Goal: Download file/media

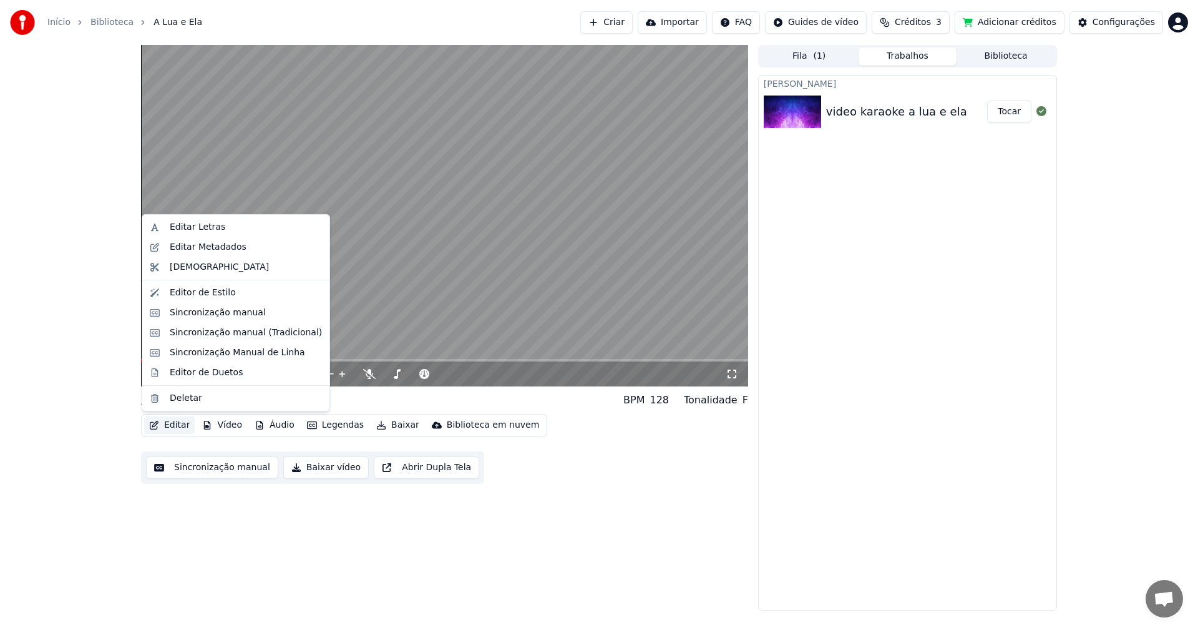
click at [182, 427] on button "Editar" at bounding box center [169, 424] width 51 height 17
click at [223, 357] on div "Sincronização Manual de Linha" at bounding box center [237, 352] width 135 height 12
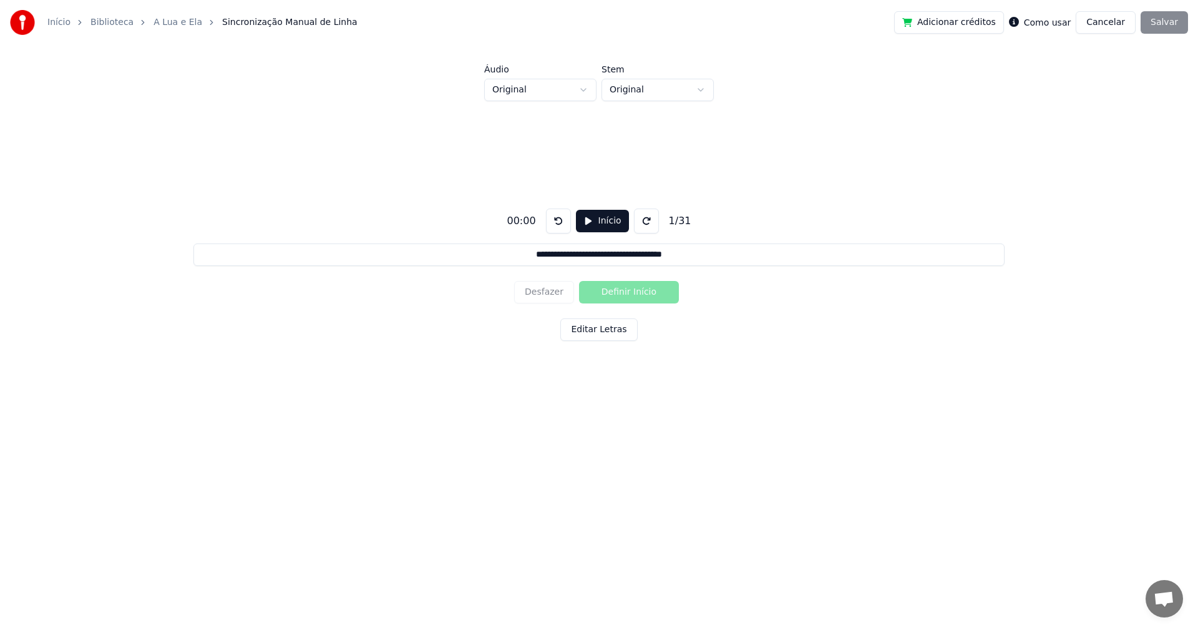
click at [588, 219] on button "Início" at bounding box center [602, 221] width 53 height 22
click at [698, 89] on html "**********" at bounding box center [599, 231] width 1198 height 462
click at [582, 91] on html "**********" at bounding box center [599, 231] width 1198 height 462
click at [582, 223] on button "Pausar" at bounding box center [602, 221] width 59 height 22
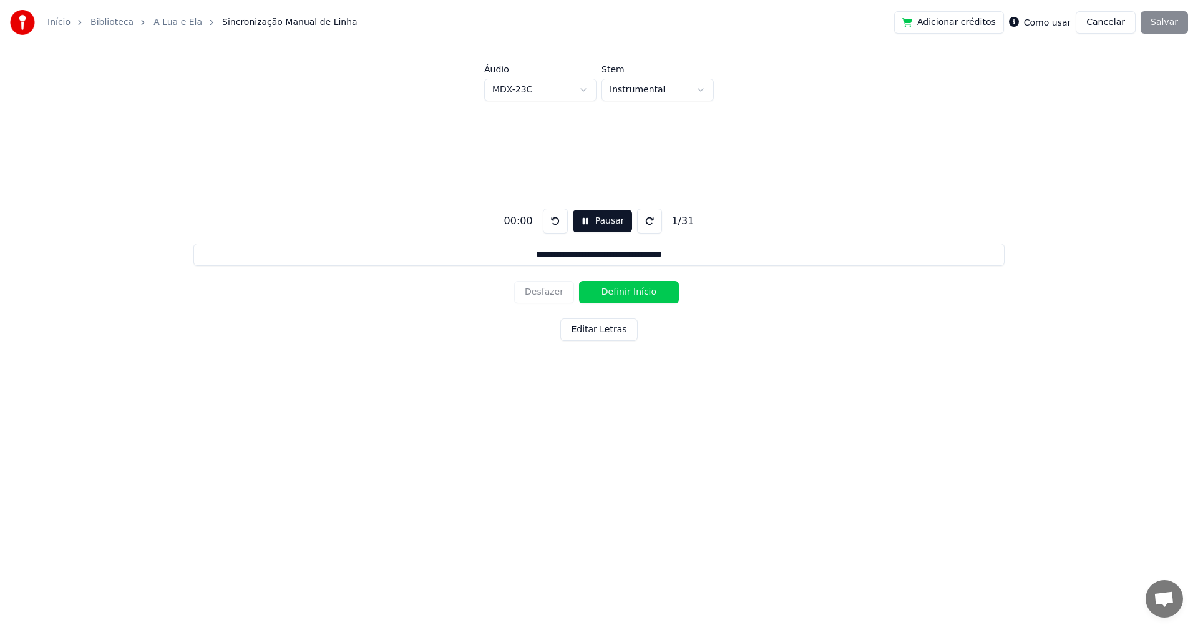
click at [560, 97] on html "**********" at bounding box center [599, 231] width 1198 height 462
click at [598, 220] on button "Pausar" at bounding box center [602, 221] width 59 height 22
click at [641, 85] on html "**********" at bounding box center [599, 231] width 1198 height 462
click at [581, 216] on button "Pausar" at bounding box center [602, 221] width 59 height 22
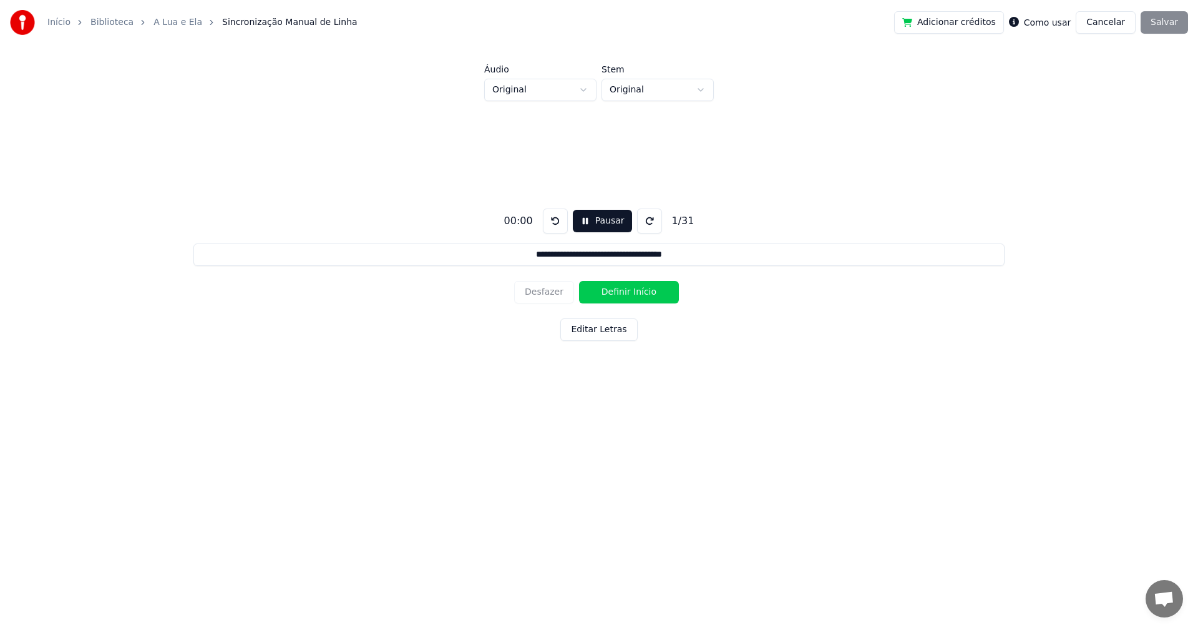
click at [557, 225] on button at bounding box center [555, 220] width 25 height 25
click at [644, 217] on button at bounding box center [649, 220] width 25 height 25
click at [588, 215] on button "Pausar" at bounding box center [602, 221] width 59 height 22
click at [605, 290] on button "Definir Início" at bounding box center [629, 292] width 100 height 22
click at [50, 28] on link "Início" at bounding box center [58, 22] width 23 height 12
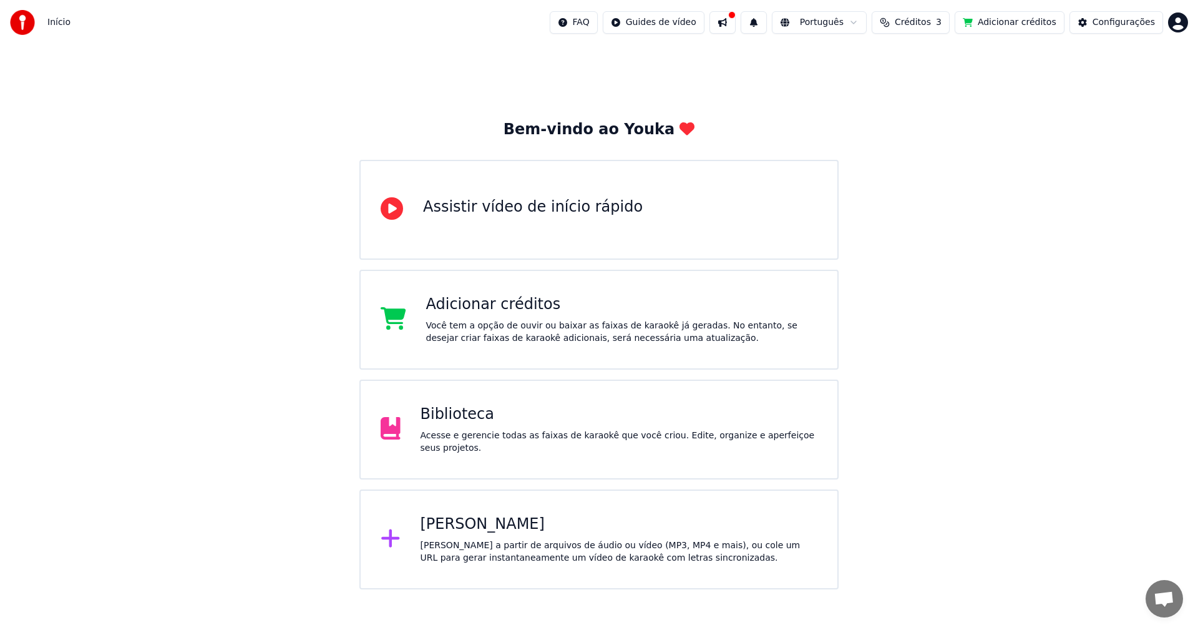
click at [488, 421] on div "Biblioteca" at bounding box center [620, 414] width 398 height 20
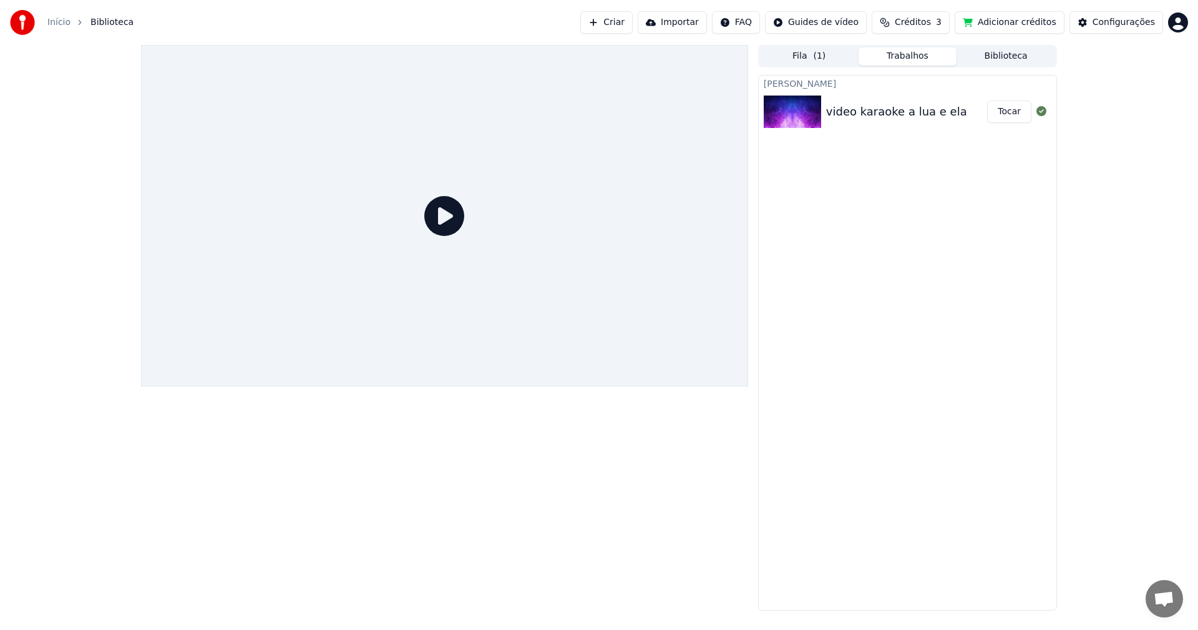
click at [1017, 113] on button "Tocar" at bounding box center [1009, 111] width 44 height 22
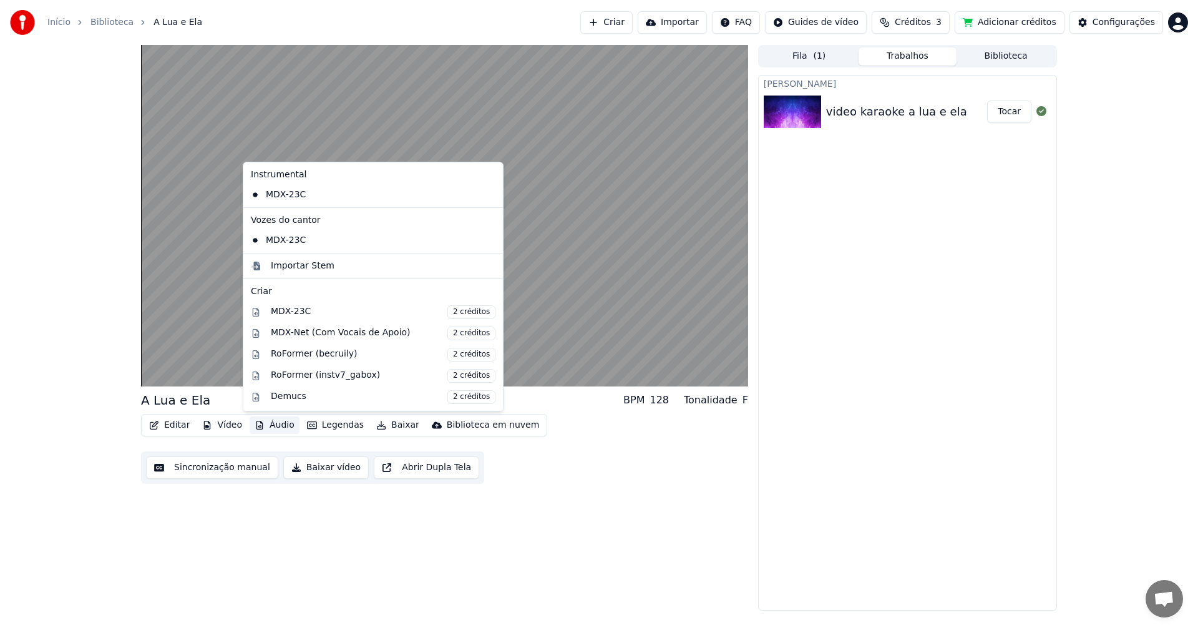
click at [278, 427] on button "Áudio" at bounding box center [275, 424] width 50 height 17
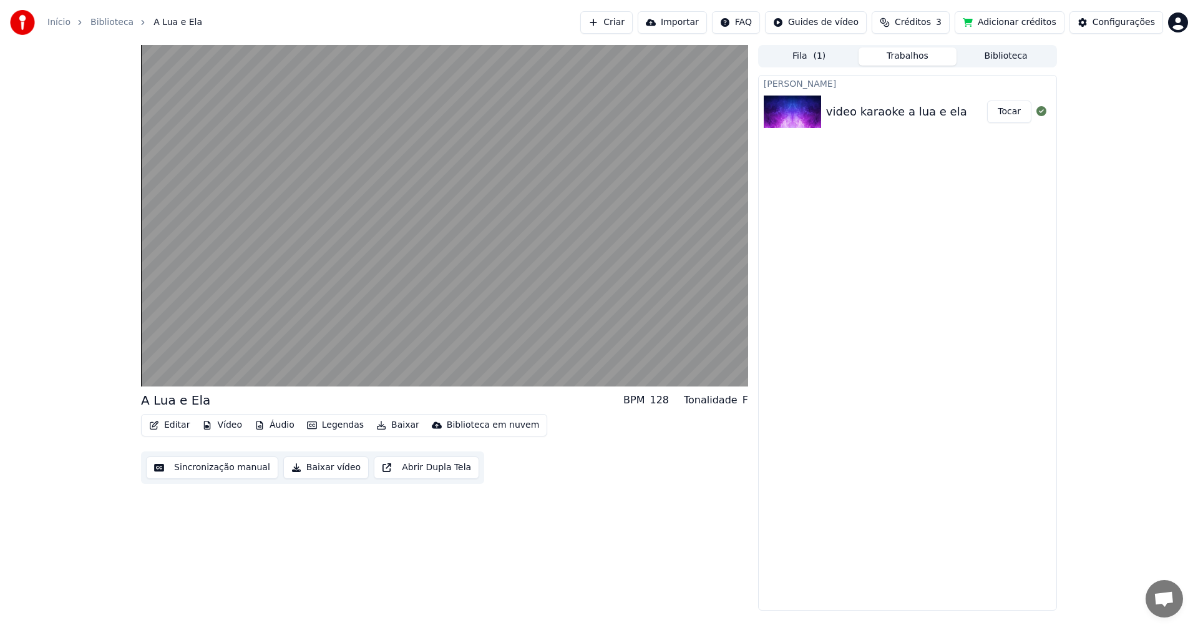
click at [673, 499] on div "A Lua e Ela BPM 128 Tonalidade F Editar Vídeo Áudio Legendas Baixar Biblioteca …" at bounding box center [444, 327] width 607 height 565
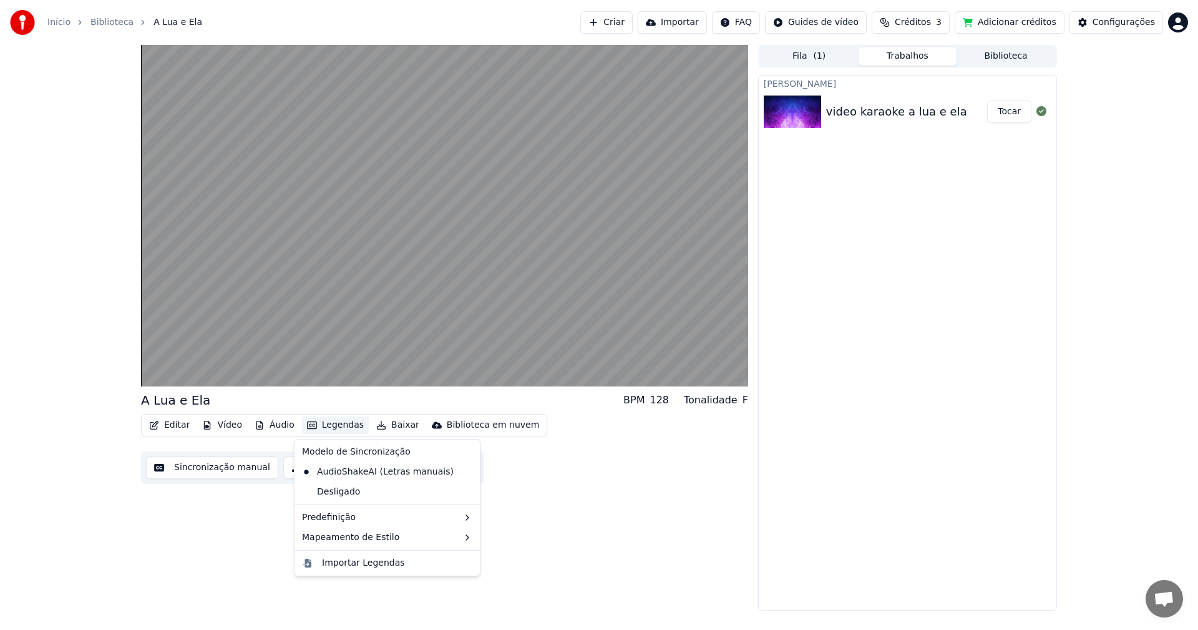
click at [328, 425] on button "Legendas" at bounding box center [335, 424] width 67 height 17
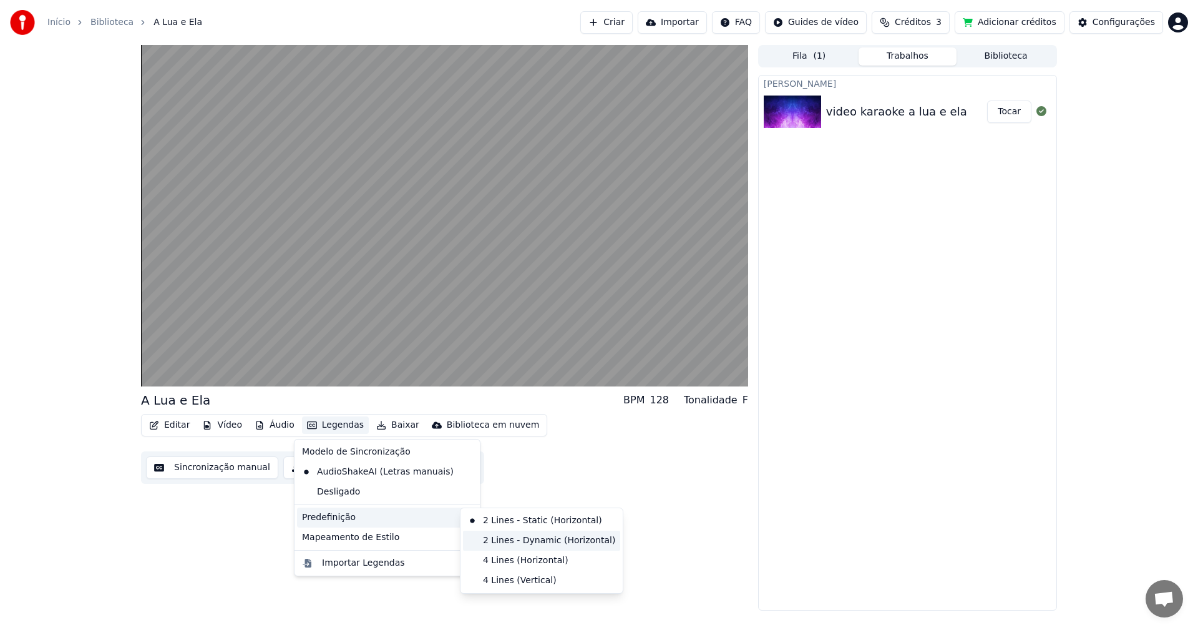
click at [566, 542] on div "2 Lines - Dynamic (Horizontal)" at bounding box center [541, 540] width 157 height 20
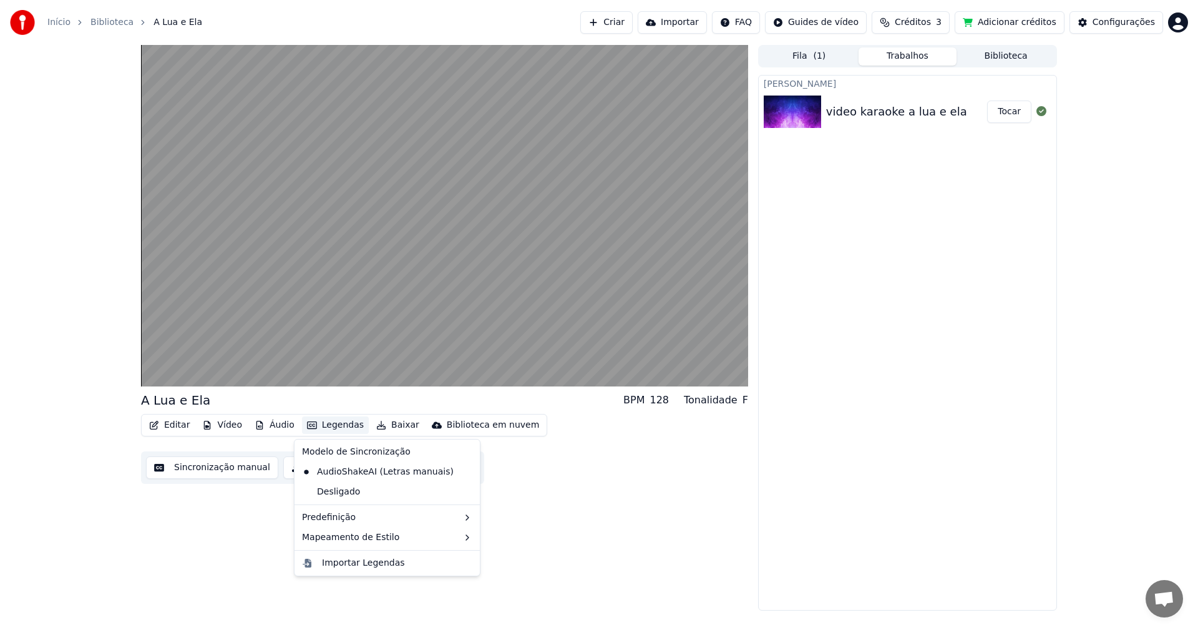
click at [315, 429] on button "Legendas" at bounding box center [335, 424] width 67 height 17
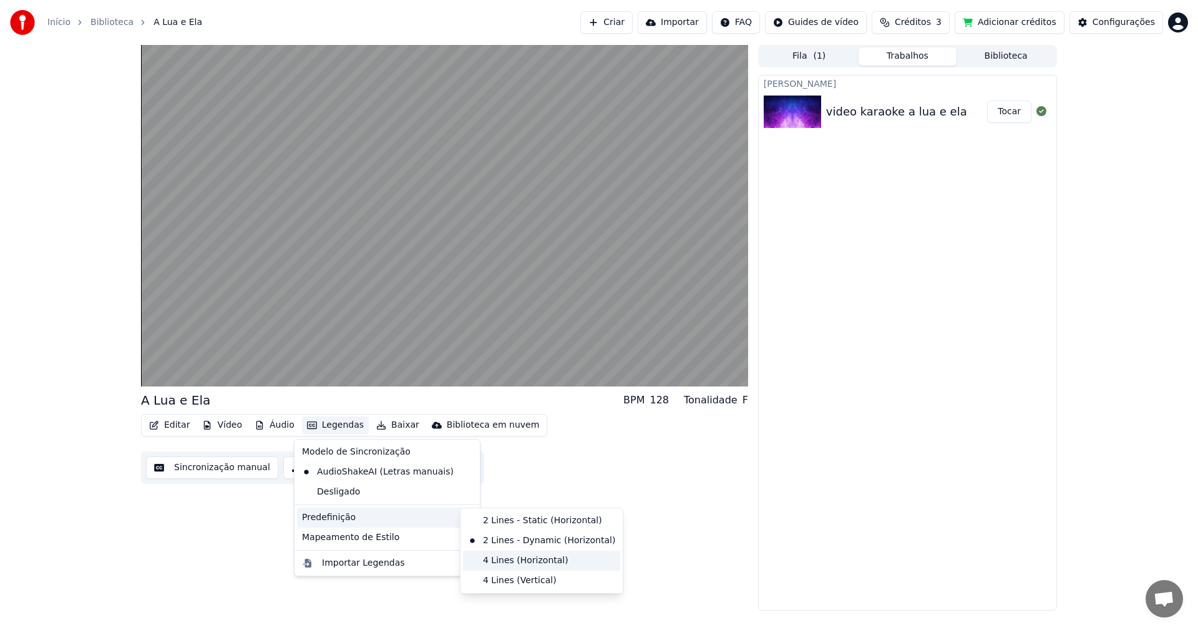
click at [509, 565] on div "4 Lines (Horizontal)" at bounding box center [541, 560] width 157 height 20
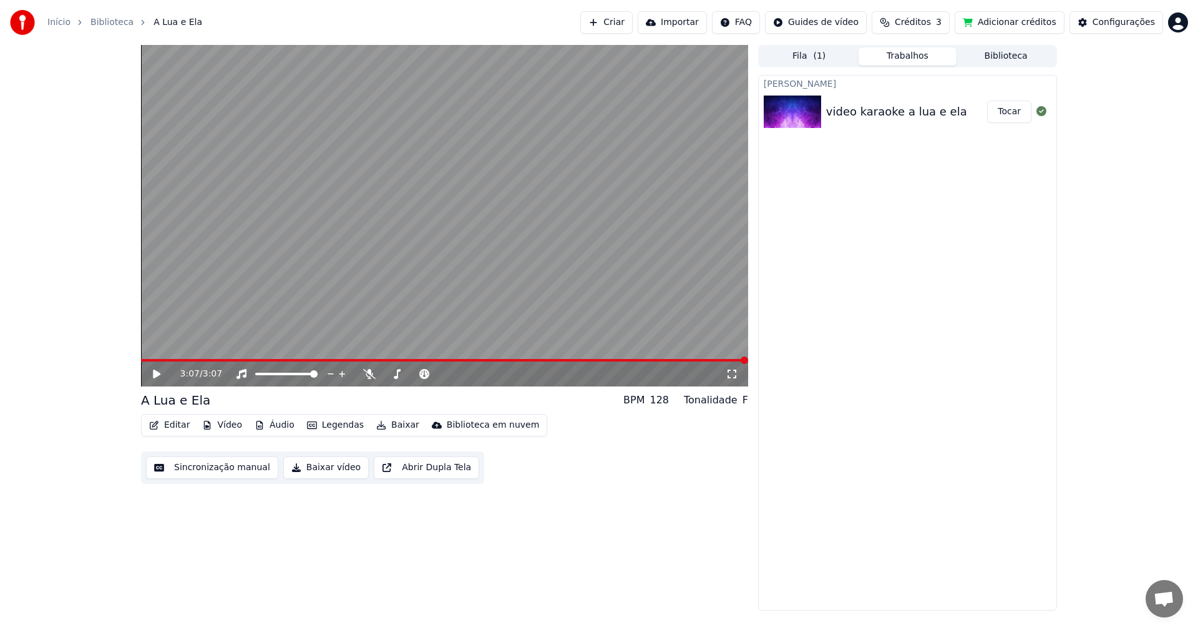
click at [144, 358] on video at bounding box center [444, 215] width 607 height 341
click at [176, 426] on button "Editar" at bounding box center [169, 424] width 51 height 17
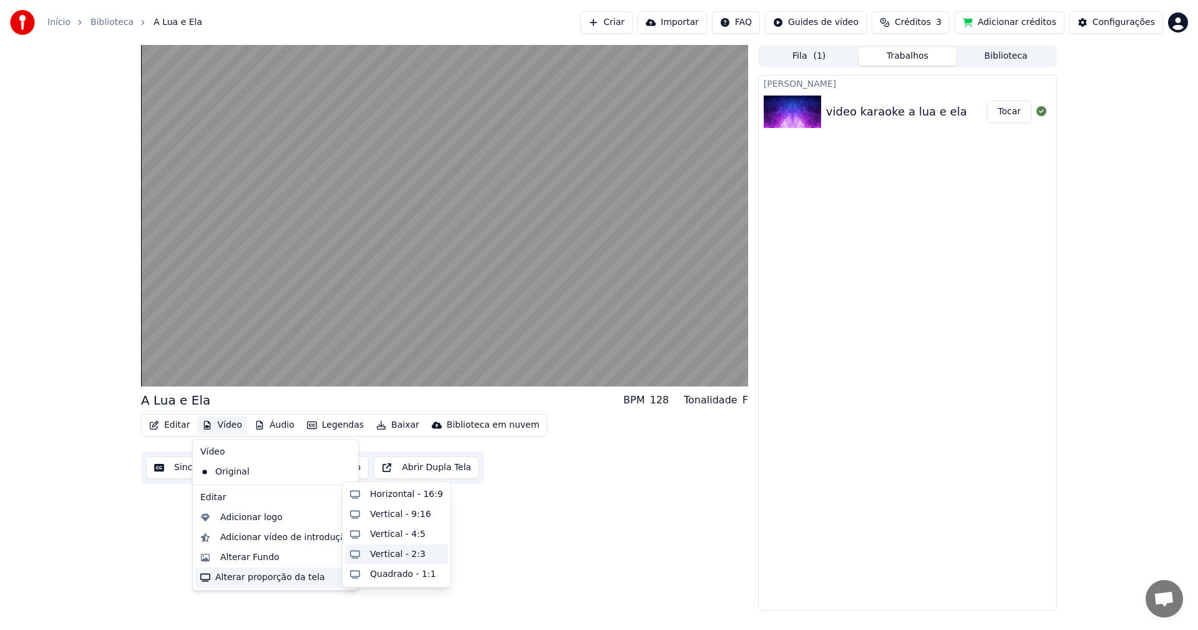
click at [374, 551] on div "Vertical - 2:3" at bounding box center [398, 554] width 56 height 12
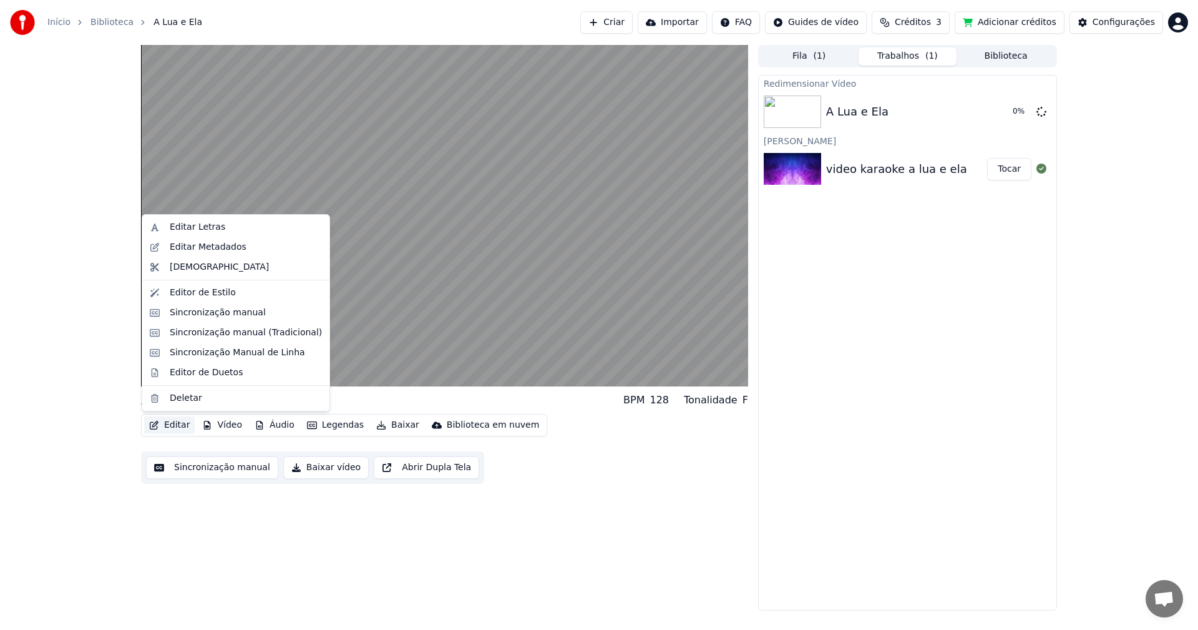
click at [178, 418] on button "Editar" at bounding box center [169, 424] width 51 height 17
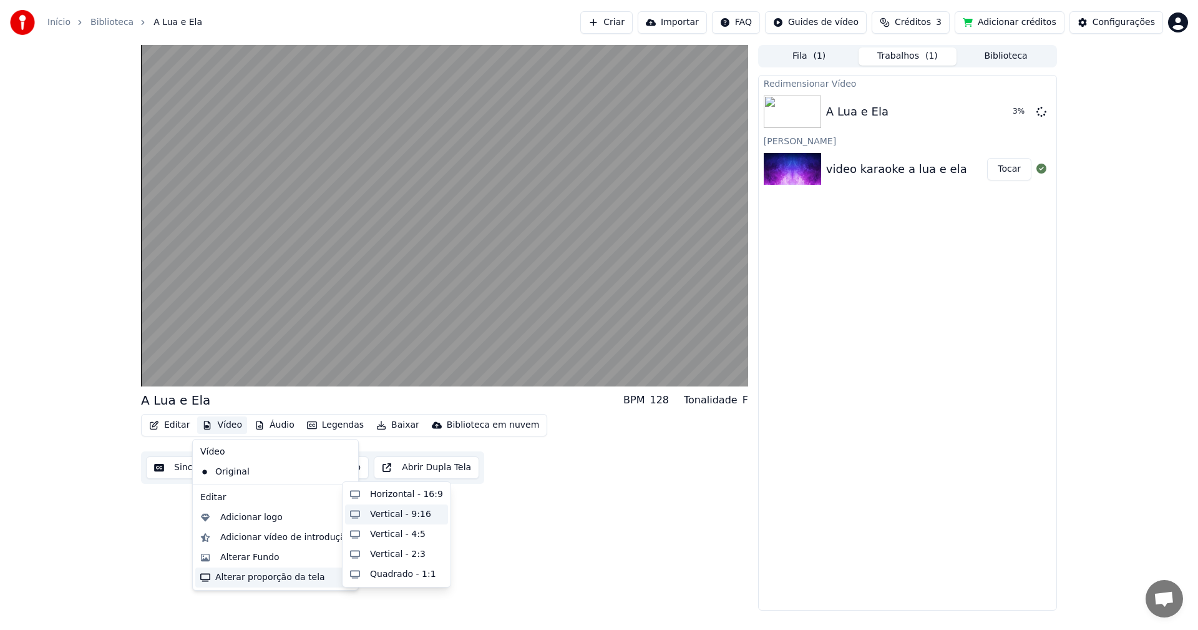
click at [399, 518] on div "Vertical - 9:16" at bounding box center [400, 514] width 61 height 12
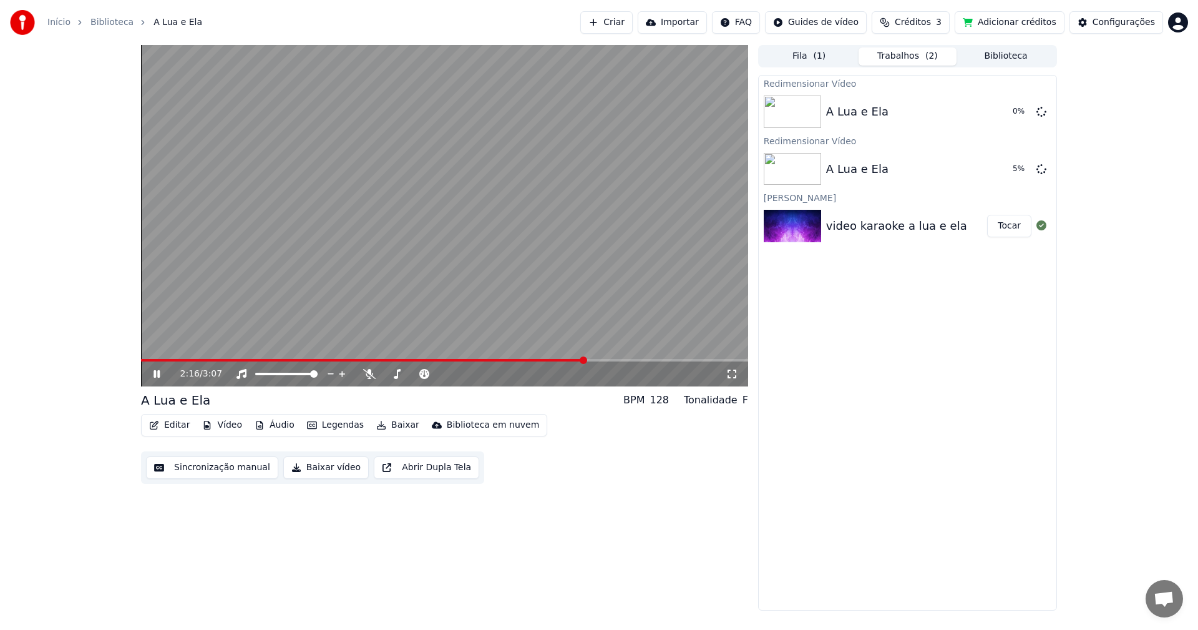
click at [403, 276] on video at bounding box center [444, 215] width 607 height 341
click at [157, 373] on icon at bounding box center [165, 374] width 29 height 10
click at [580, 356] on span at bounding box center [583, 359] width 7 height 7
click at [156, 373] on icon at bounding box center [157, 373] width 6 height 7
click at [386, 425] on button "Baixar" at bounding box center [397, 424] width 53 height 17
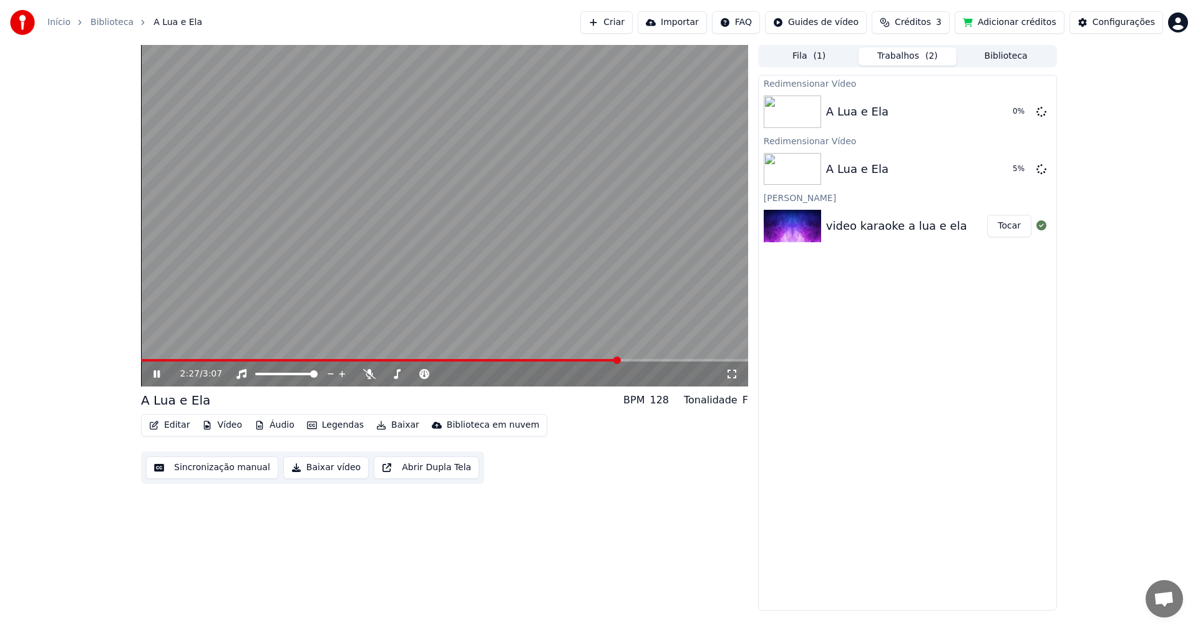
click at [768, 605] on div "Redimensionar Vídeo A Lua e Ela 0 % Redimensionar Vídeo A Lua e Ela 5 % Criar K…" at bounding box center [907, 342] width 299 height 535
click at [394, 423] on button "Baixar" at bounding box center [397, 424] width 53 height 17
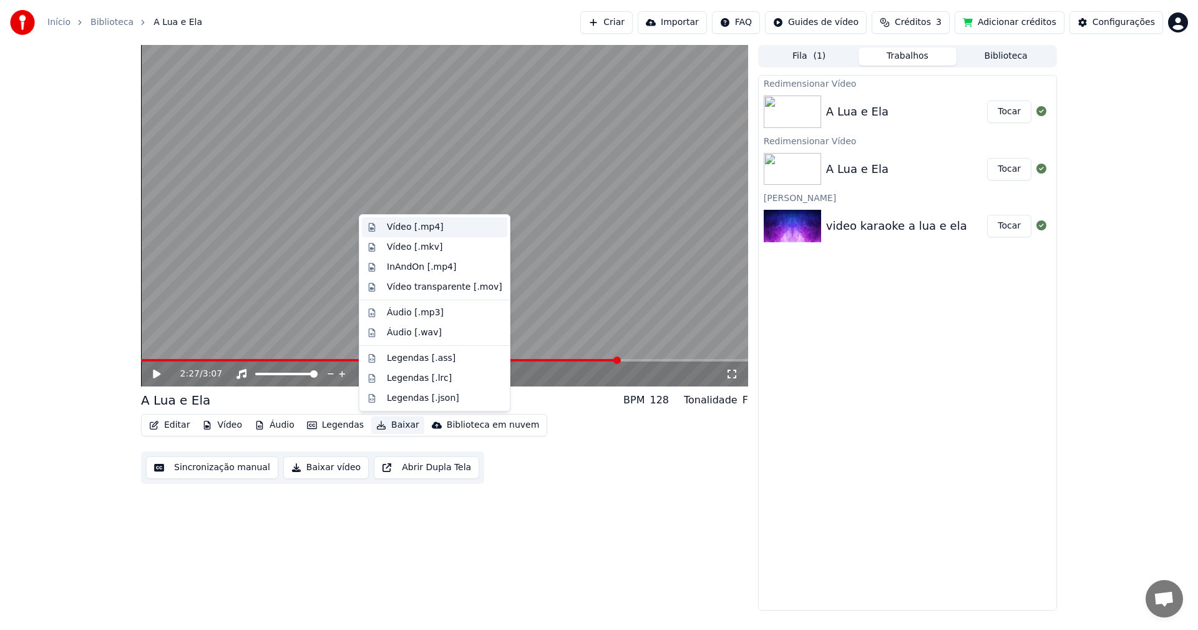
click at [419, 232] on div "Vídeo [.mp4]" at bounding box center [415, 227] width 57 height 12
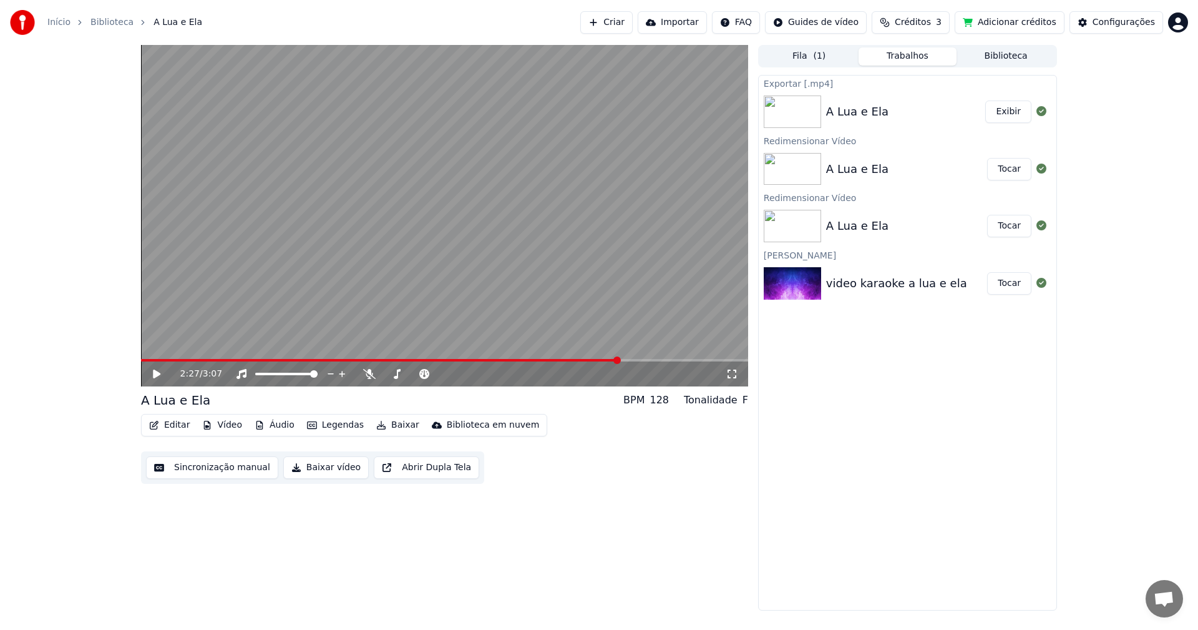
click at [1009, 168] on button "Tocar" at bounding box center [1009, 169] width 44 height 22
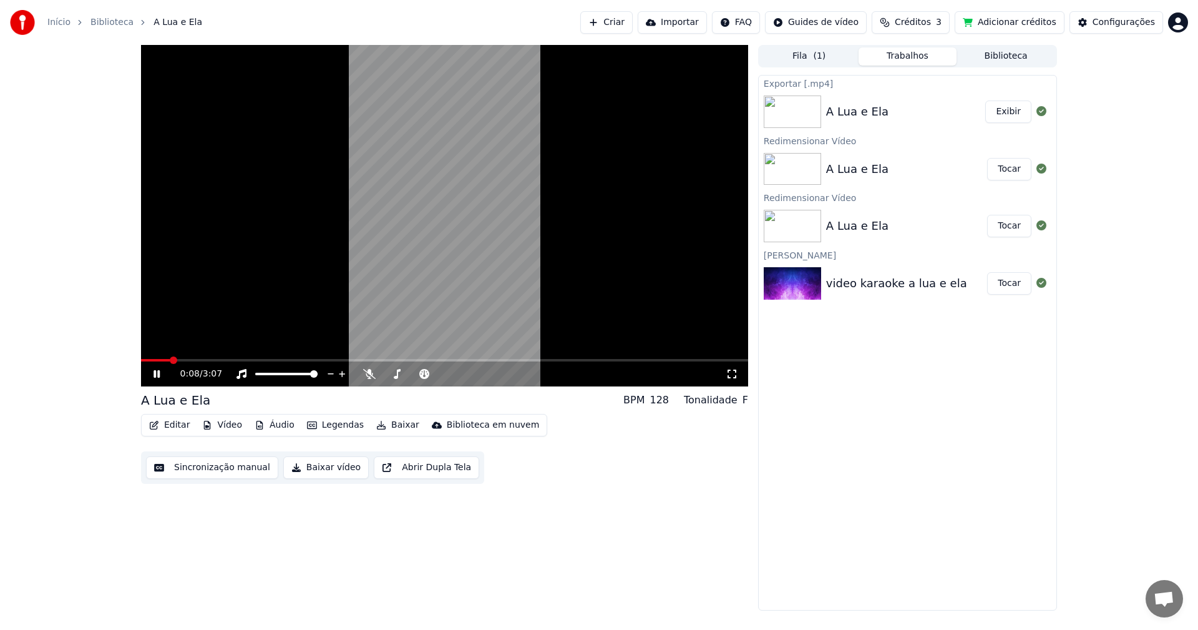
click at [731, 374] on icon at bounding box center [732, 374] width 12 height 10
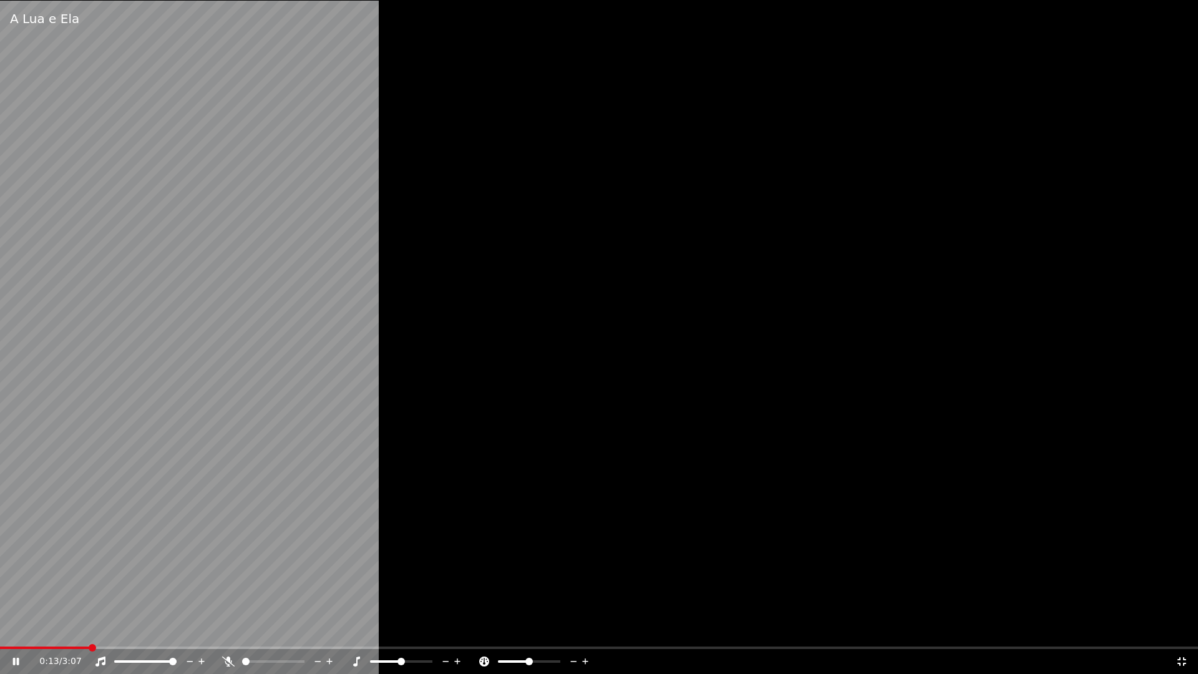
click at [1179, 629] on icon at bounding box center [1182, 661] width 9 height 9
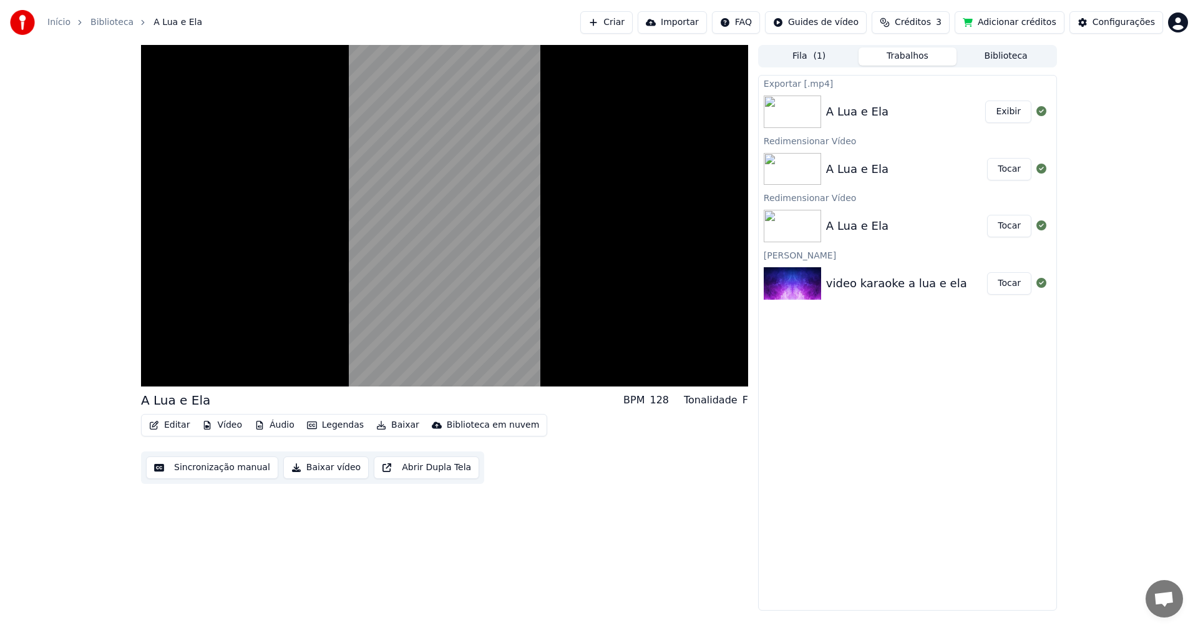
click at [1015, 222] on button "Tocar" at bounding box center [1009, 226] width 44 height 22
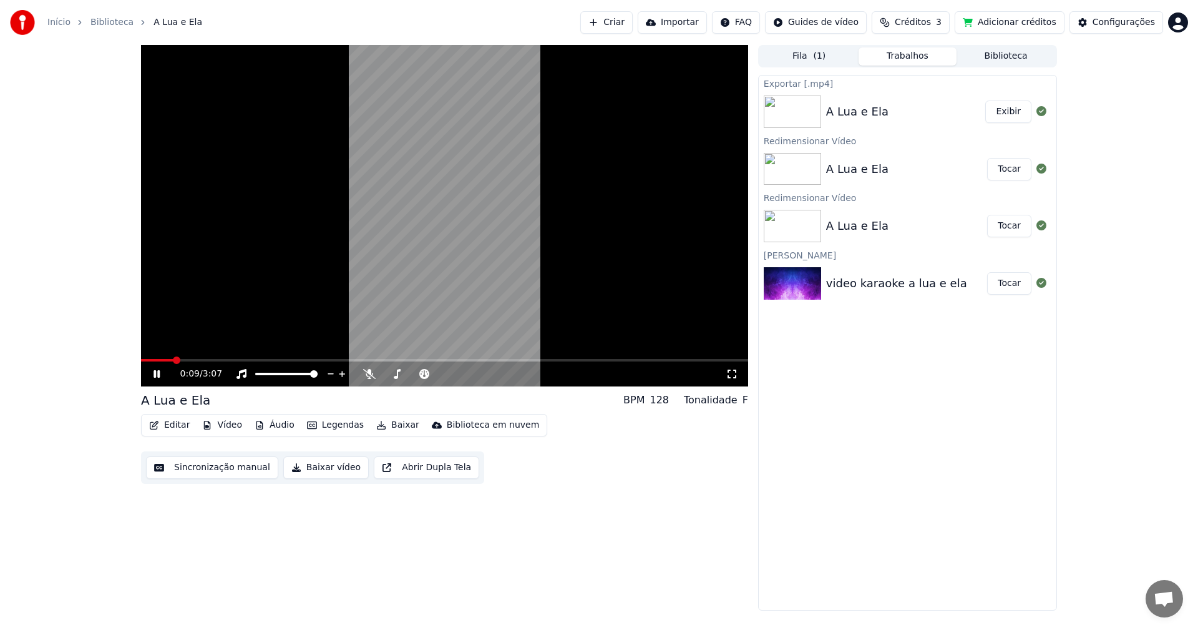
click at [633, 26] on button "Criar" at bounding box center [606, 22] width 52 height 22
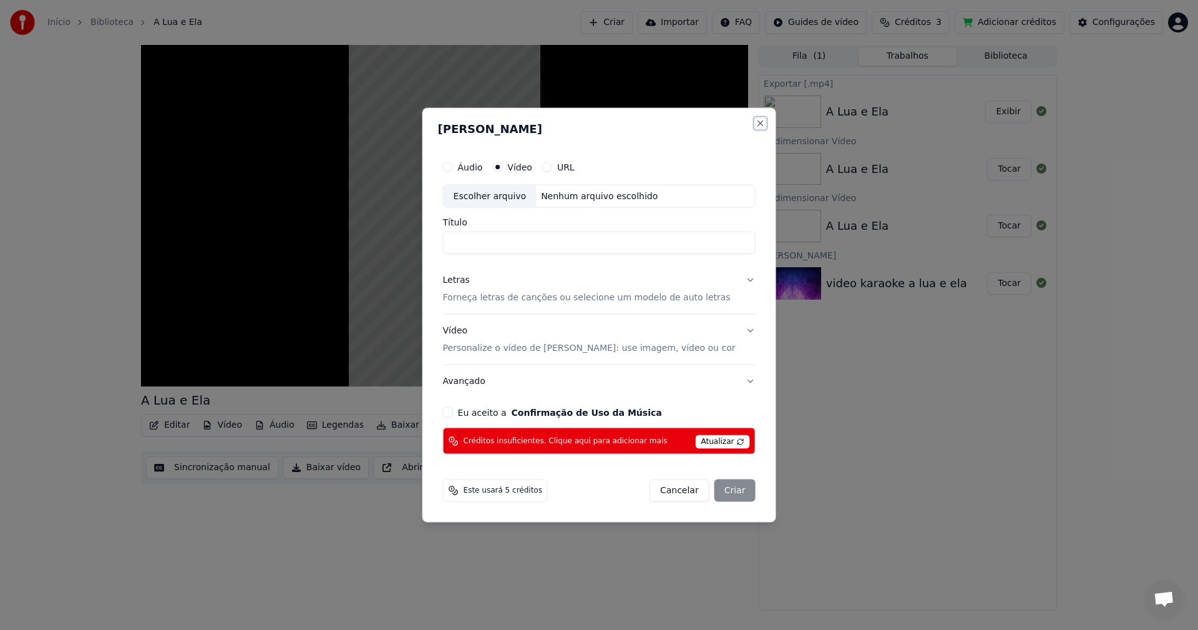
click at [755, 124] on button "Close" at bounding box center [760, 123] width 10 height 10
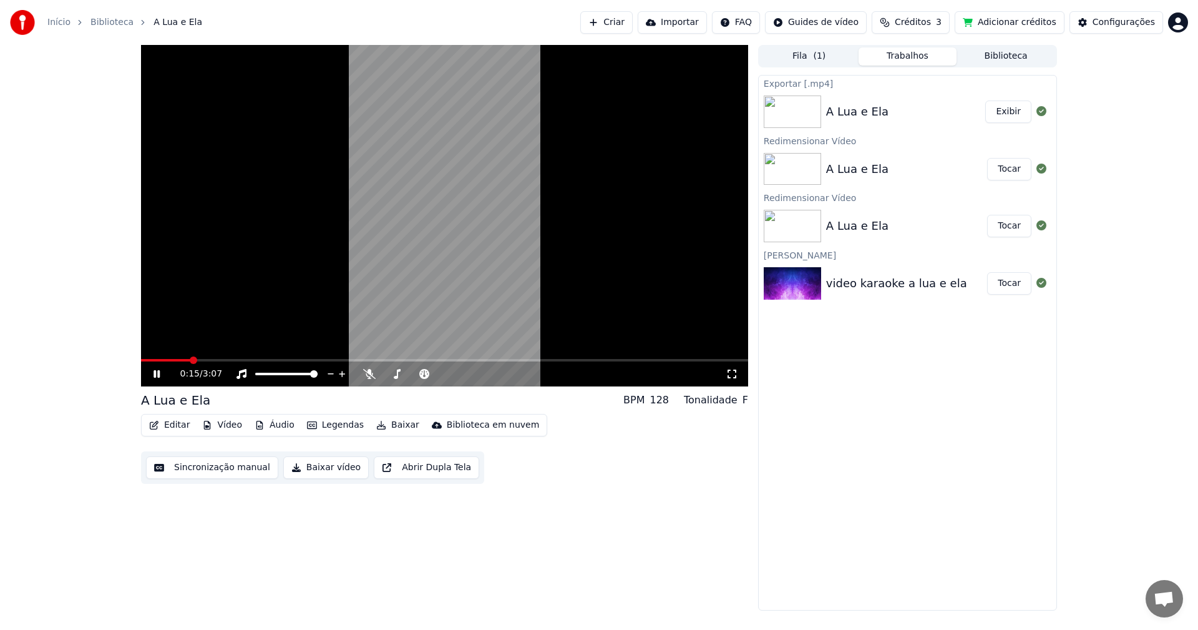
click at [155, 372] on icon at bounding box center [157, 373] width 6 height 7
click at [633, 17] on button "Criar" at bounding box center [606, 22] width 52 height 22
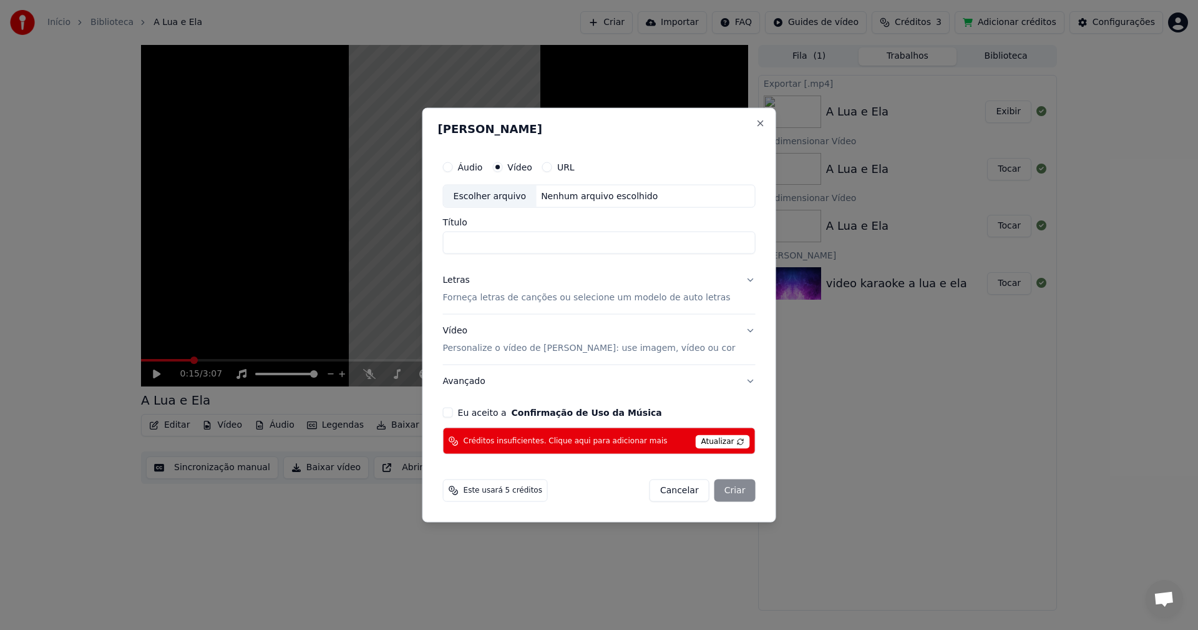
click at [698, 442] on span "Atualizar" at bounding box center [723, 442] width 54 height 14
click at [713, 443] on span "Atualizar" at bounding box center [723, 442] width 54 height 14
click at [622, 437] on span "Créditos insuficientes. Clique aqui para adicionar mais" at bounding box center [566, 441] width 204 height 10
click at [453, 411] on button "Eu aceito a Confirmação de Uso da Música" at bounding box center [448, 413] width 10 height 10
click at [710, 446] on span "Atualizar" at bounding box center [723, 442] width 54 height 14
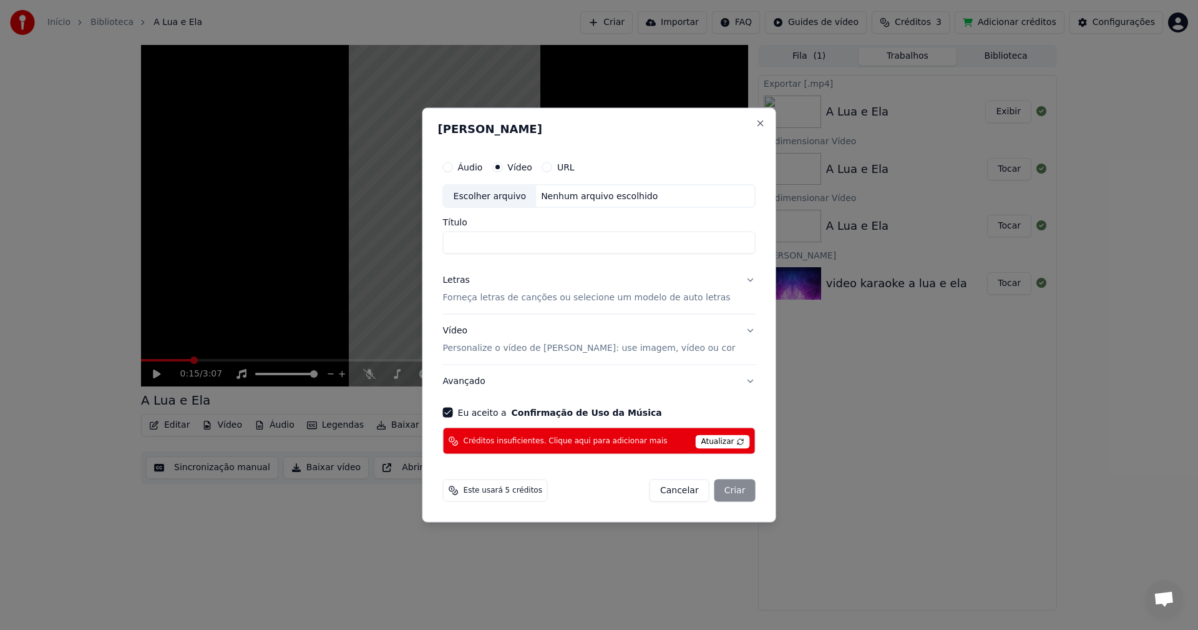
click at [646, 441] on span "Créditos insuficientes. Clique aqui para adicionar mais" at bounding box center [566, 441] width 204 height 10
click at [755, 124] on button "Close" at bounding box center [760, 123] width 10 height 10
